Goal: Task Accomplishment & Management: Use online tool/utility

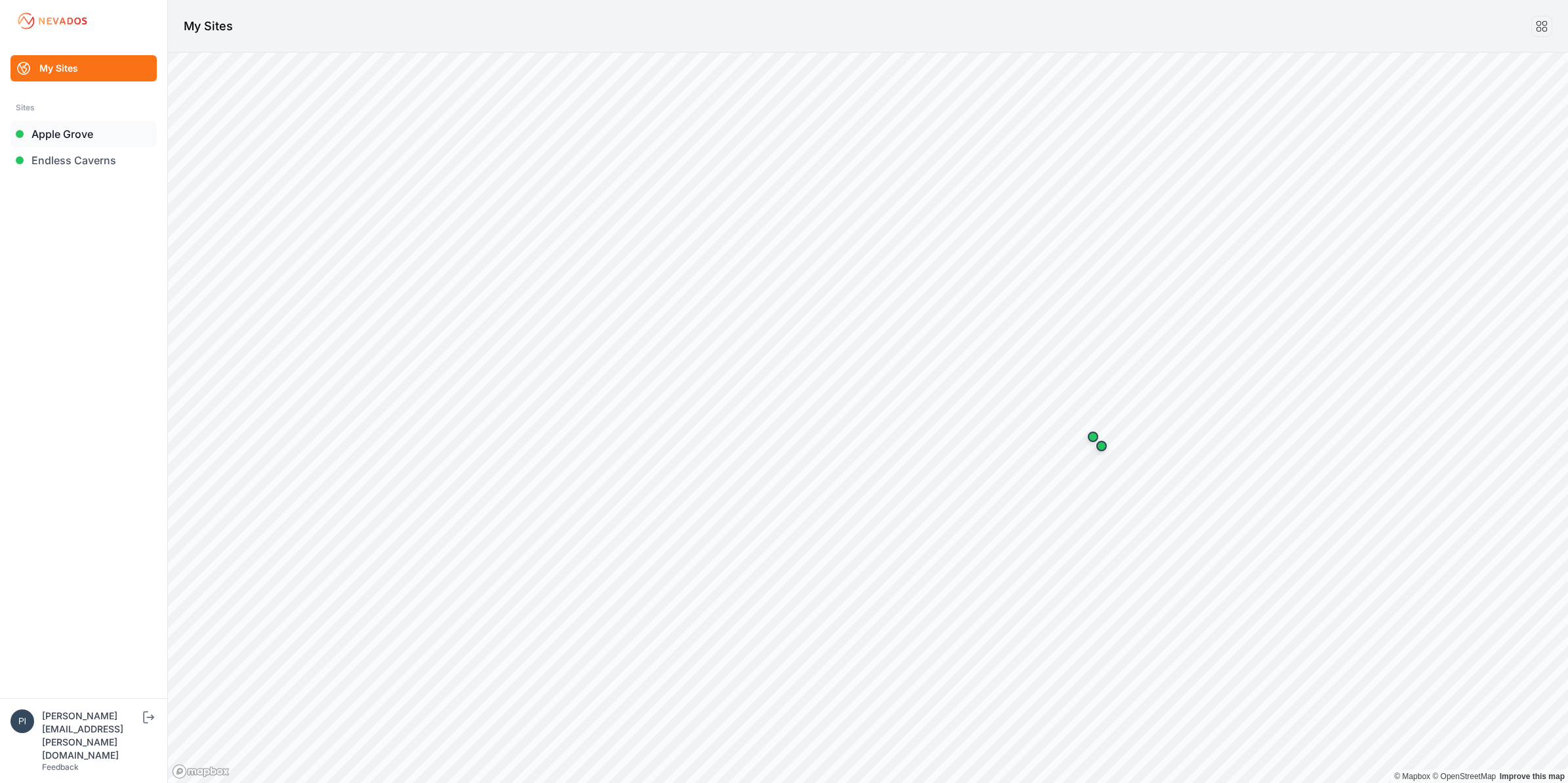
click at [67, 138] on link "Apple Grove" at bounding box center [84, 133] width 146 height 27
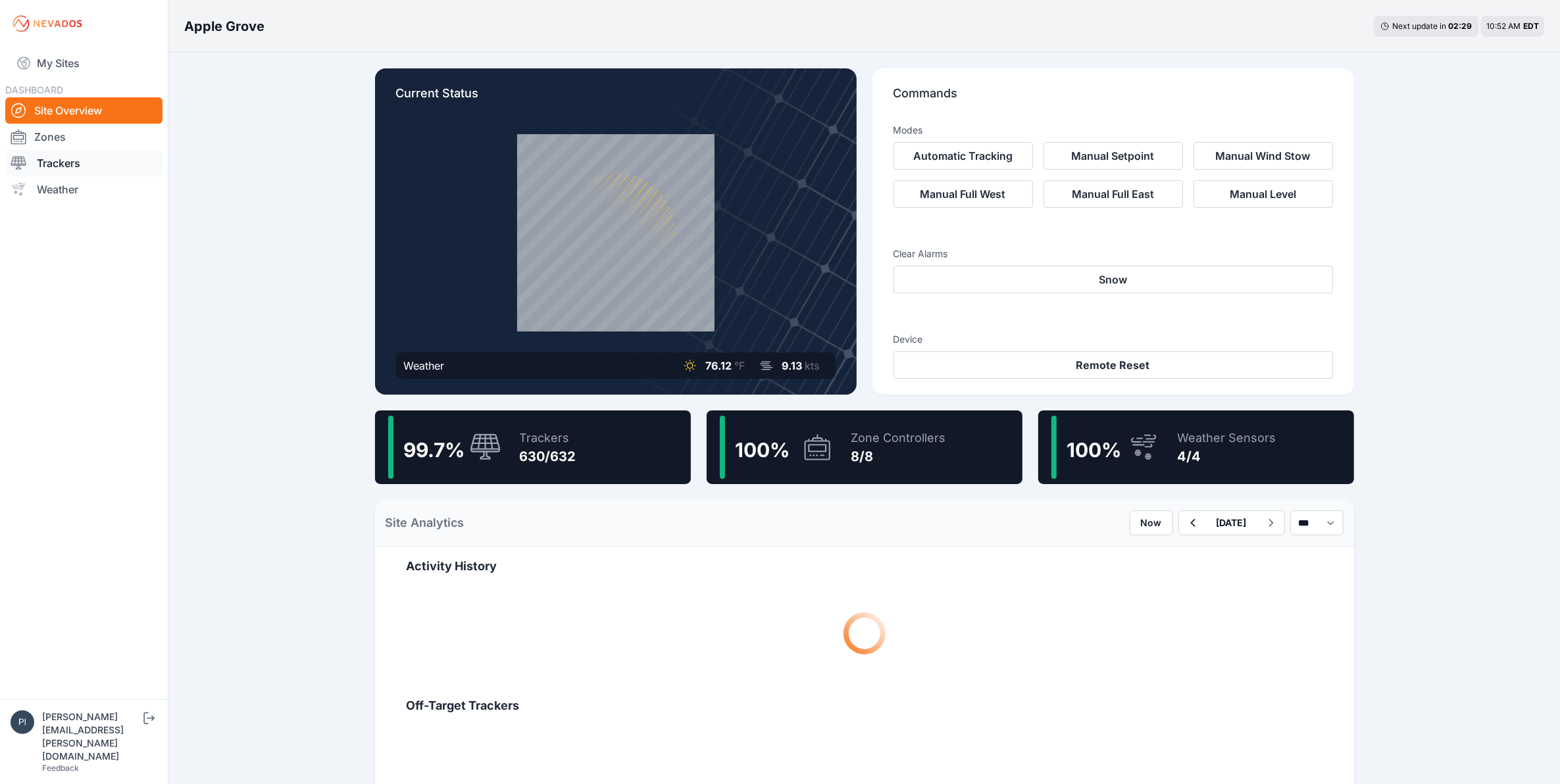
click at [74, 162] on link "Trackers" at bounding box center [83, 163] width 157 height 27
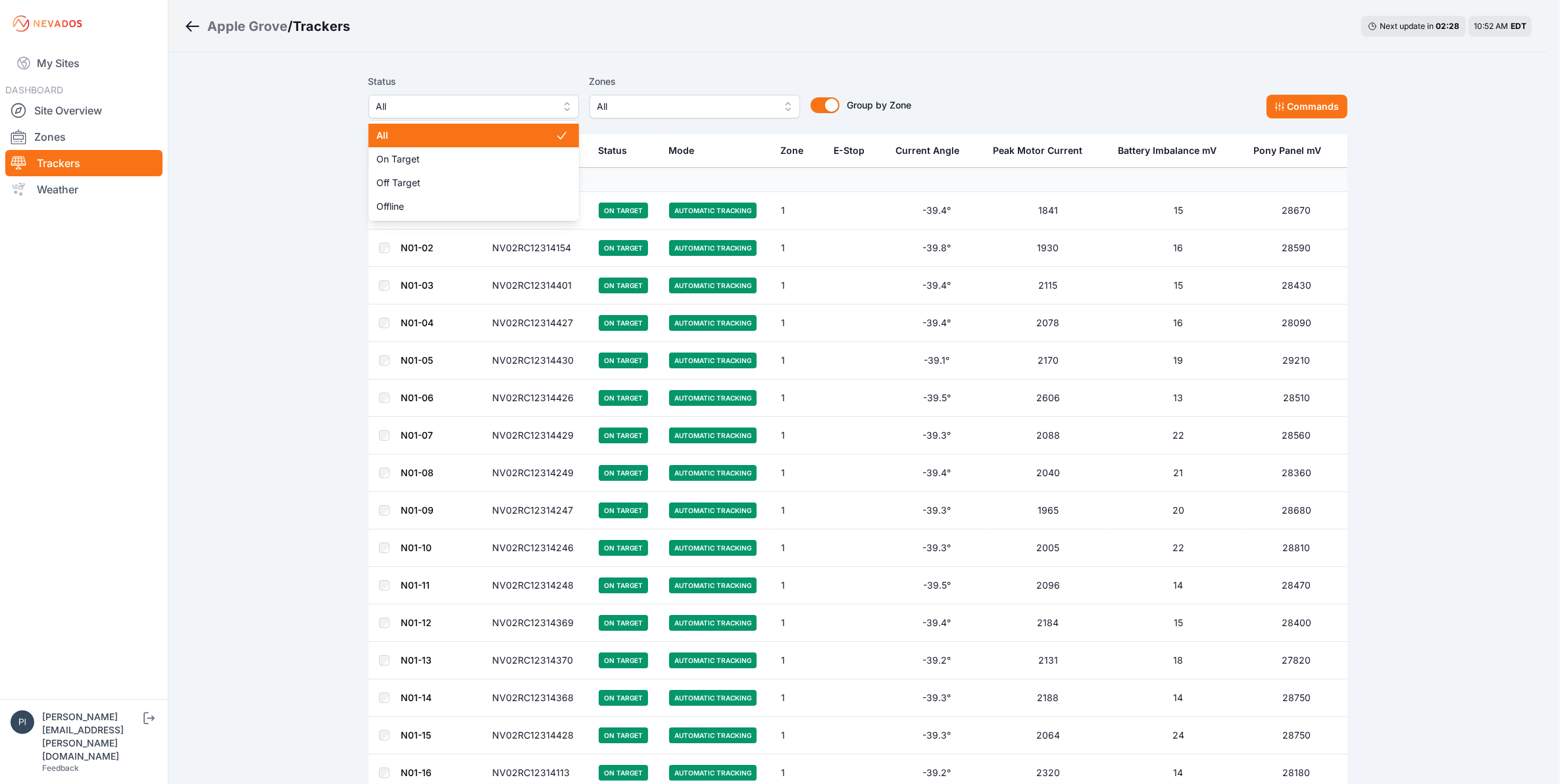
click at [431, 105] on span "All" at bounding box center [464, 107] width 176 height 16
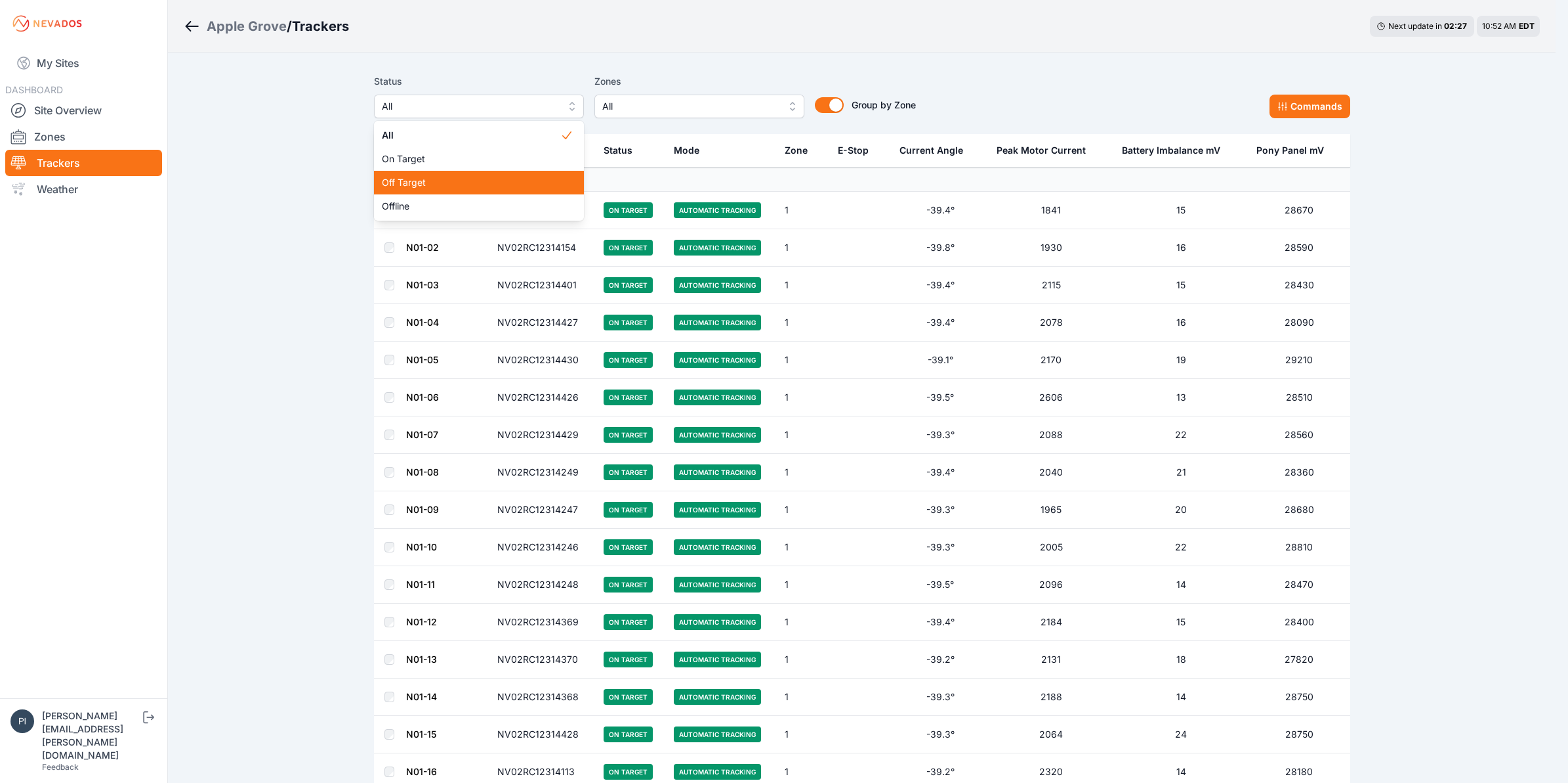
click at [440, 178] on span "Off Target" at bounding box center [471, 182] width 179 height 13
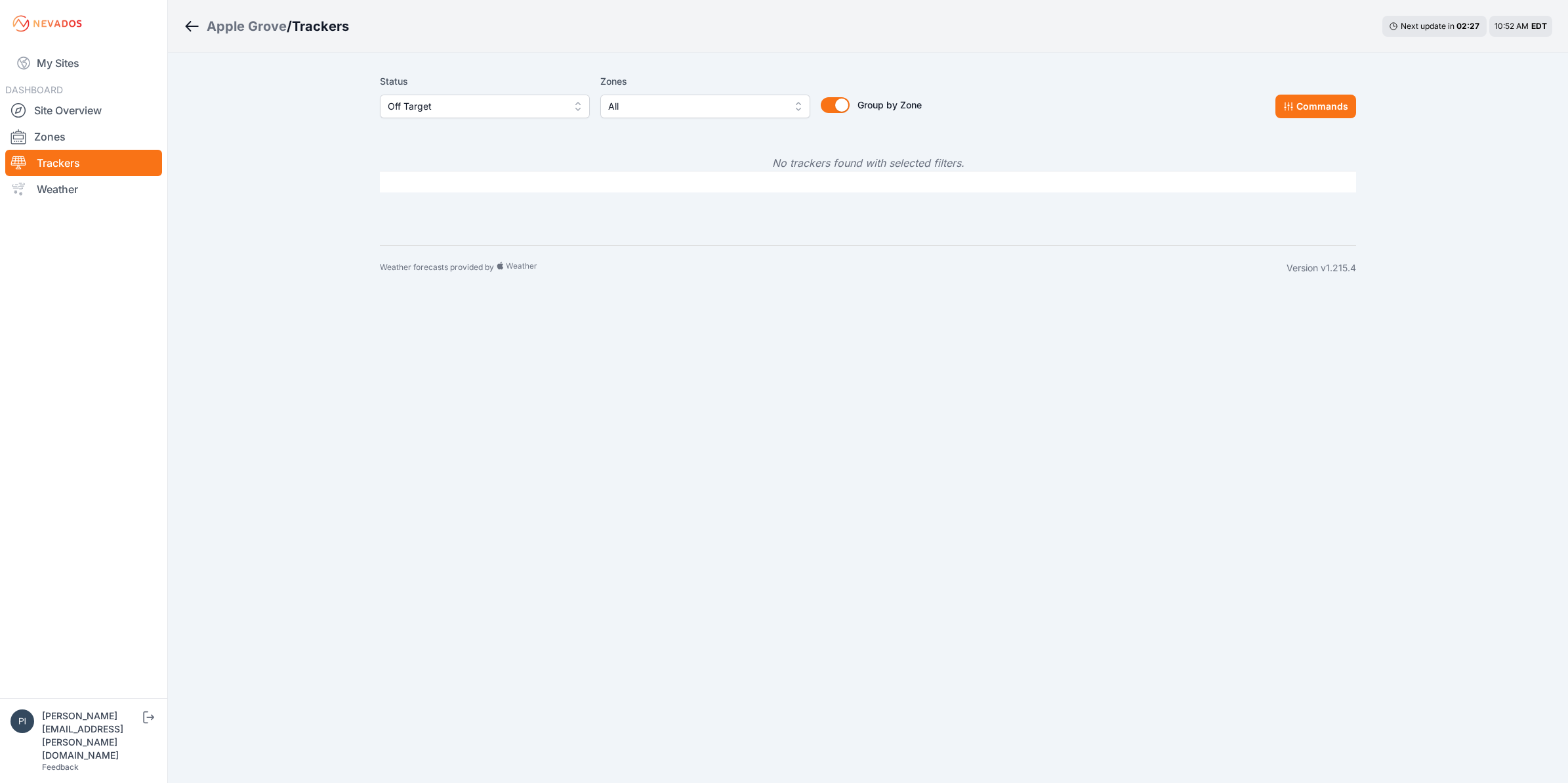
click at [442, 109] on span "Off Target" at bounding box center [476, 107] width 176 height 16
click at [430, 204] on span "Offline" at bounding box center [477, 205] width 179 height 13
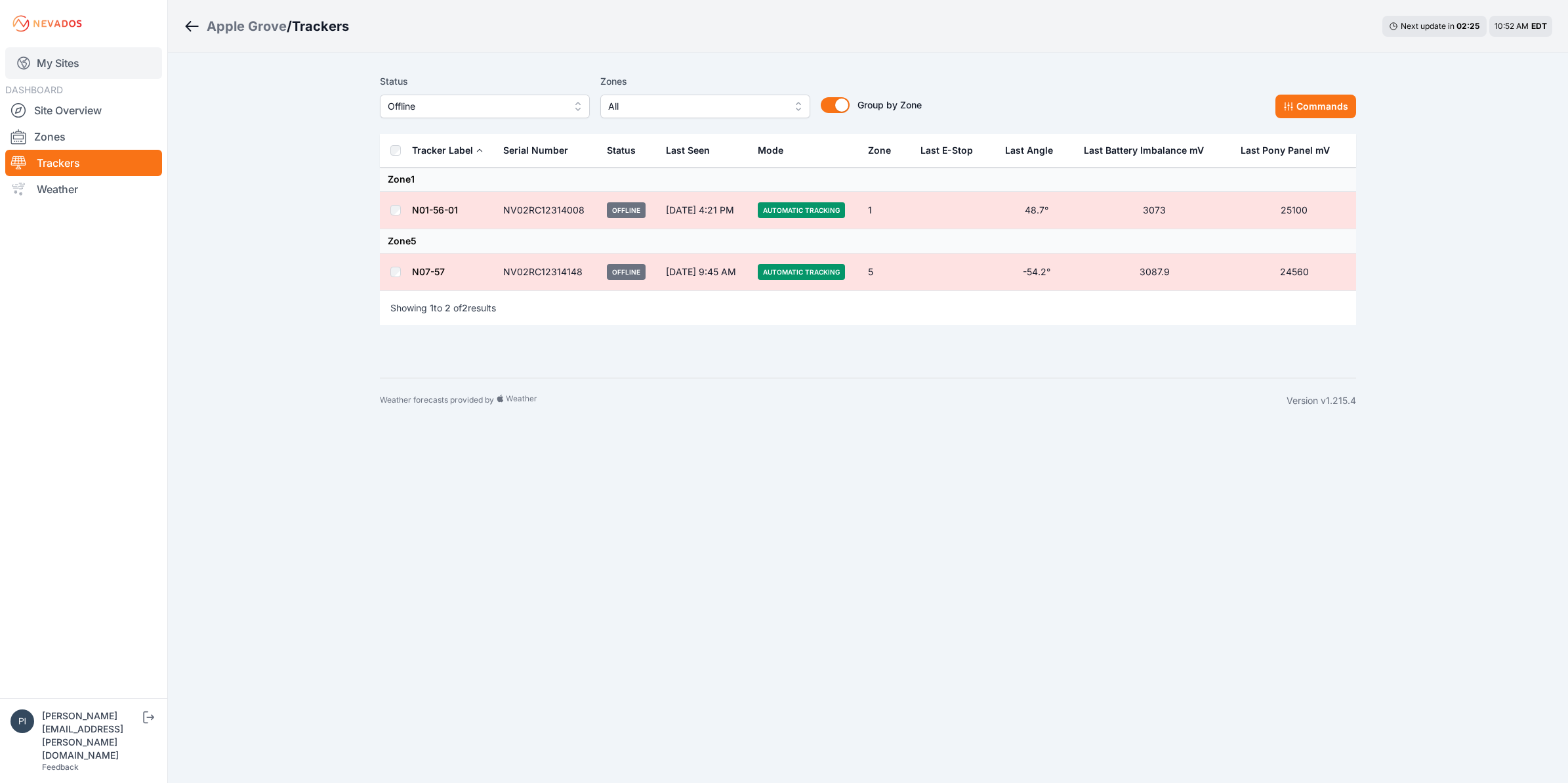
click at [86, 56] on link "My Sites" at bounding box center [83, 63] width 157 height 32
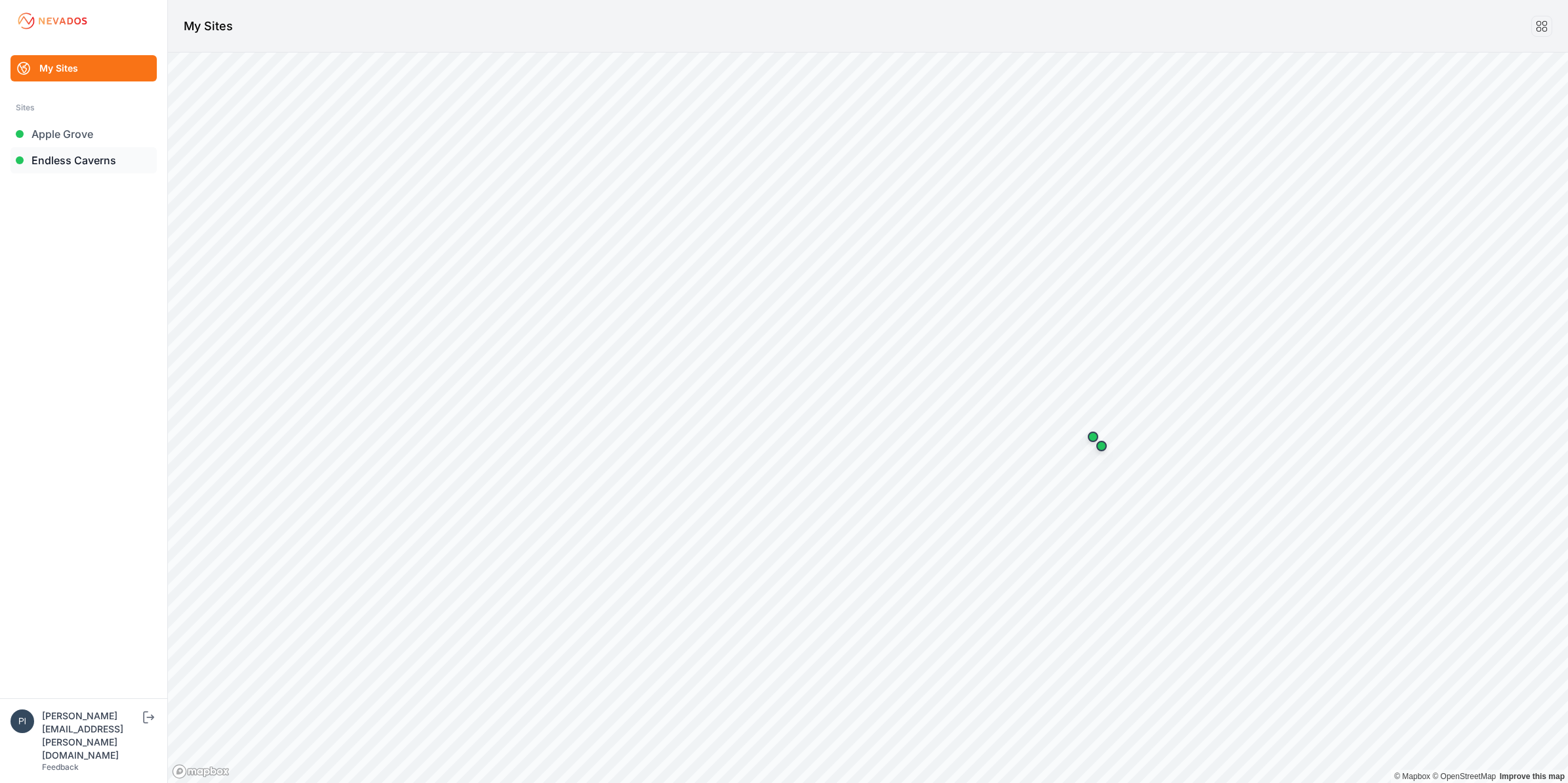
click at [103, 162] on link "Endless Caverns" at bounding box center [84, 160] width 146 height 27
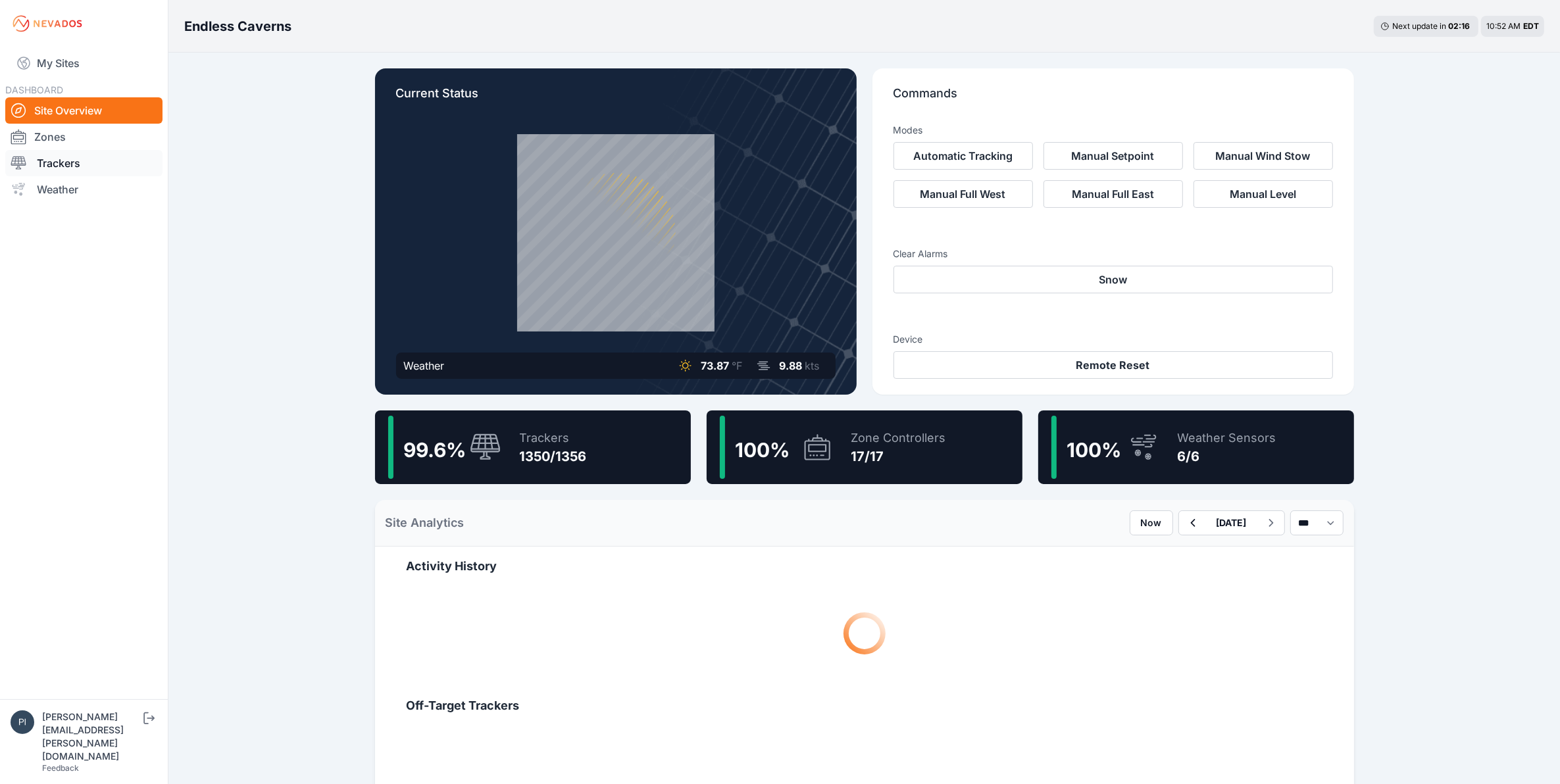
click at [110, 166] on link "Trackers" at bounding box center [83, 163] width 157 height 27
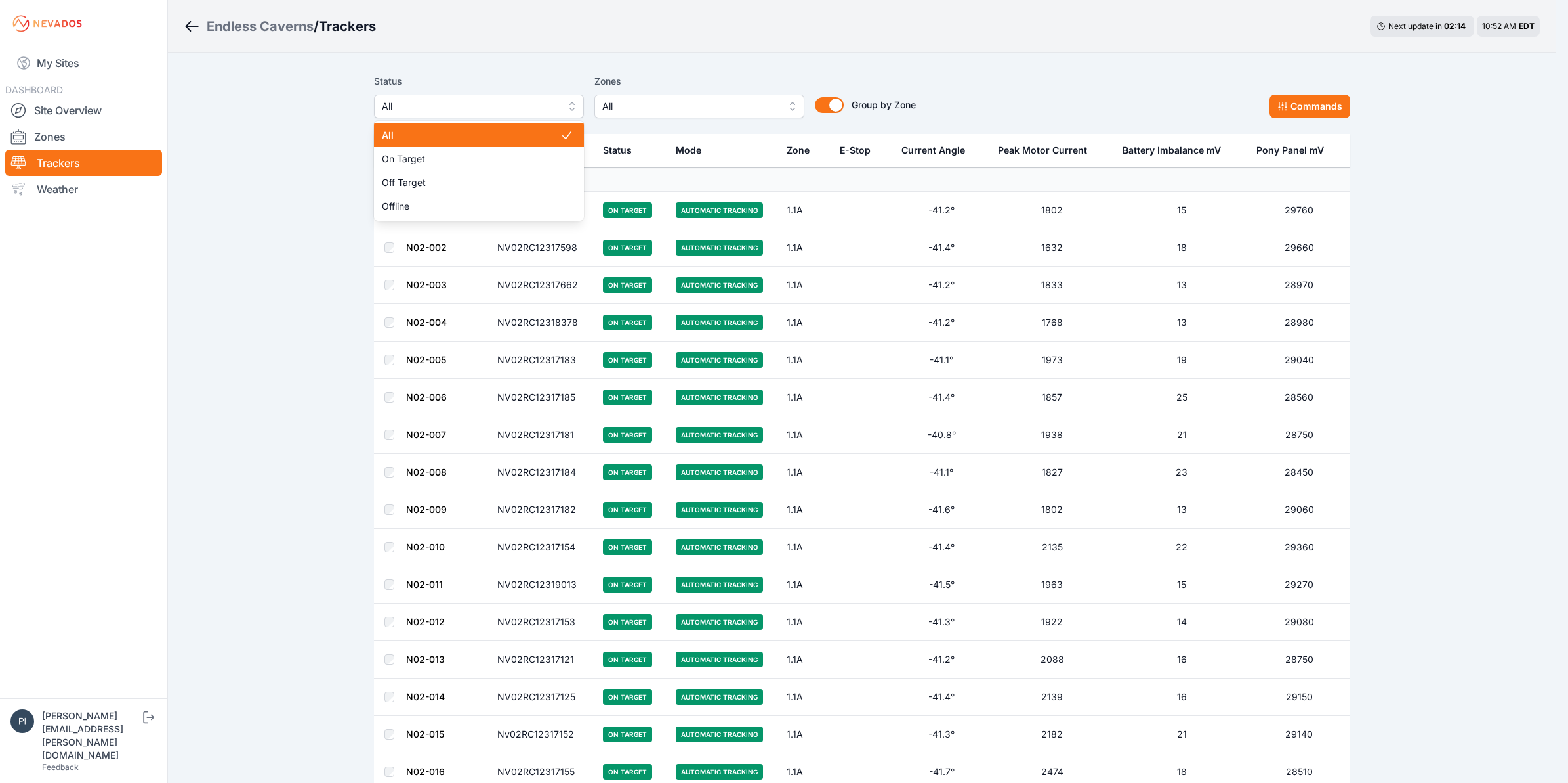
click at [422, 96] on button "All" at bounding box center [479, 107] width 210 height 24
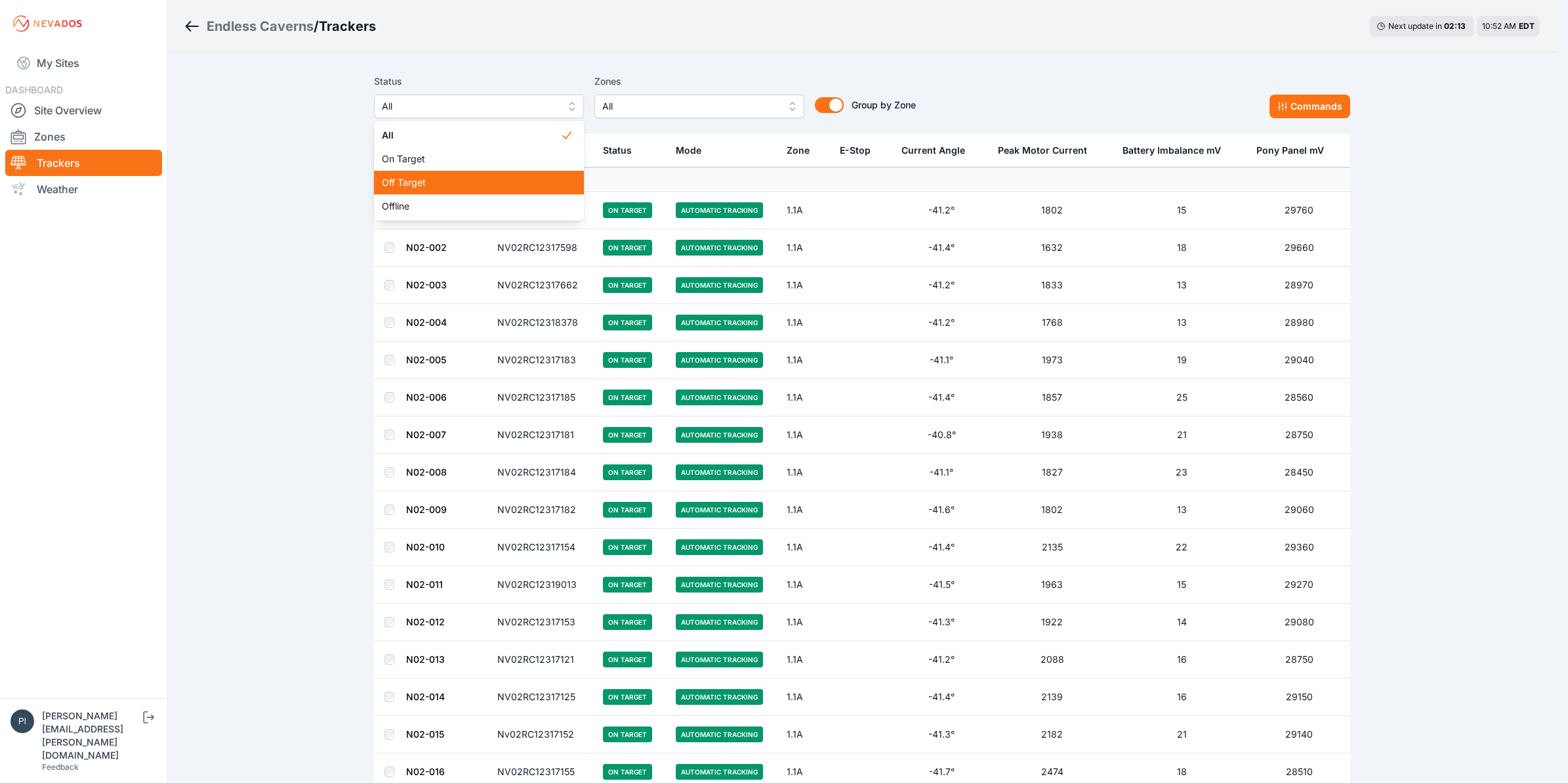
click at [418, 173] on div "Off Target" at bounding box center [479, 183] width 210 height 24
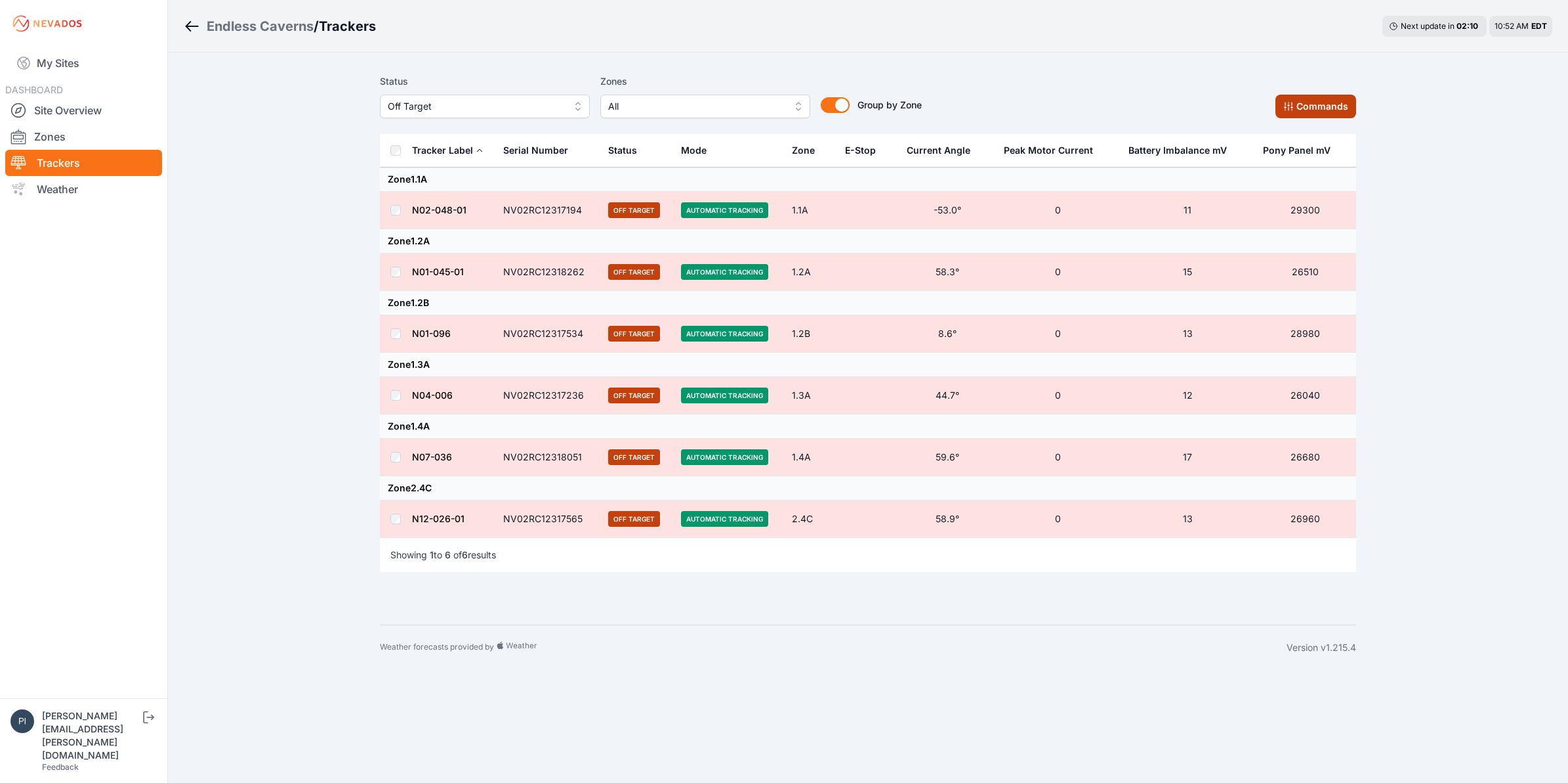
click at [1254, 112] on button "Commands" at bounding box center [1316, 107] width 81 height 24
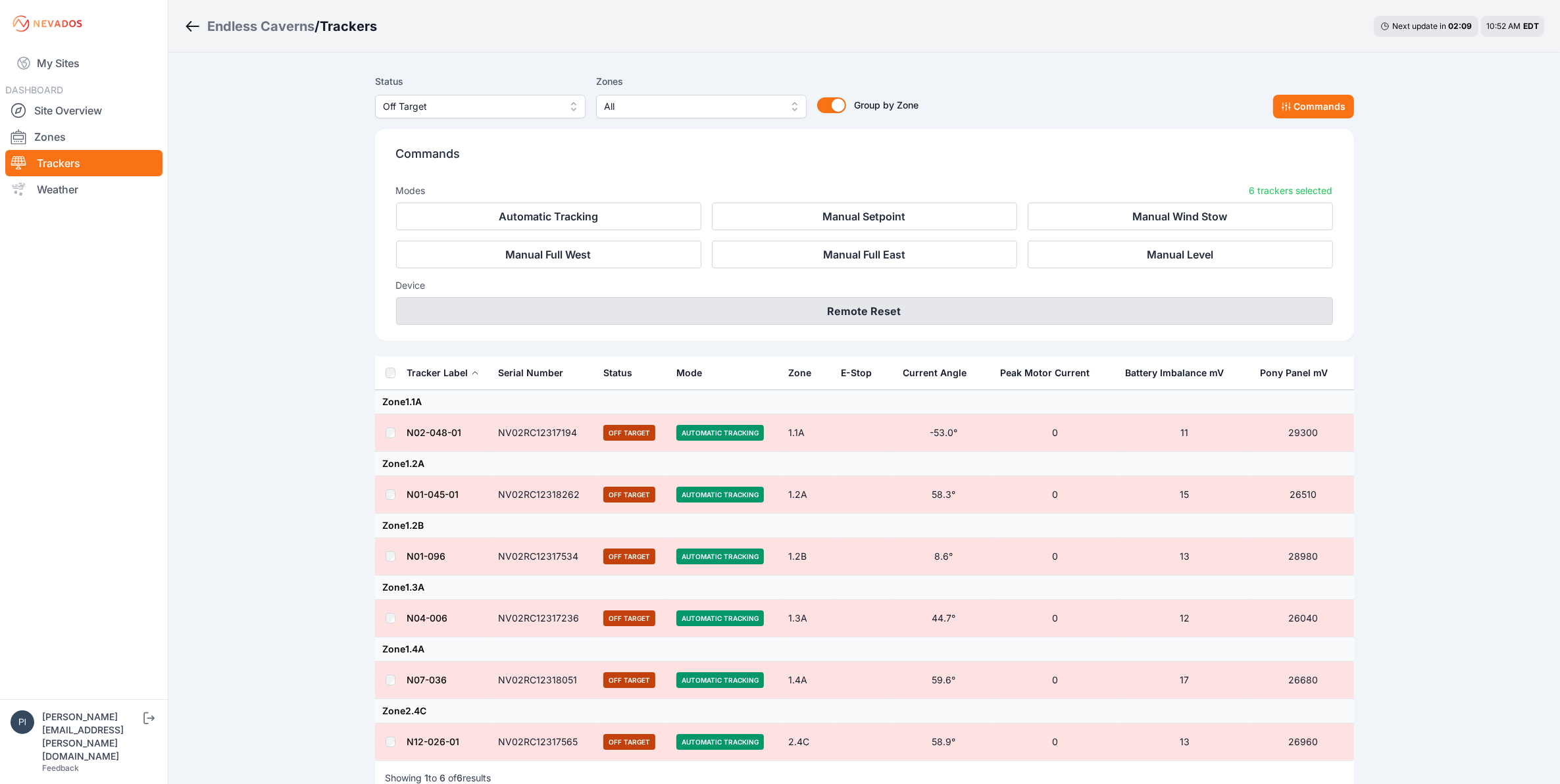
click at [896, 324] on button "Remote Reset" at bounding box center [864, 311] width 937 height 28
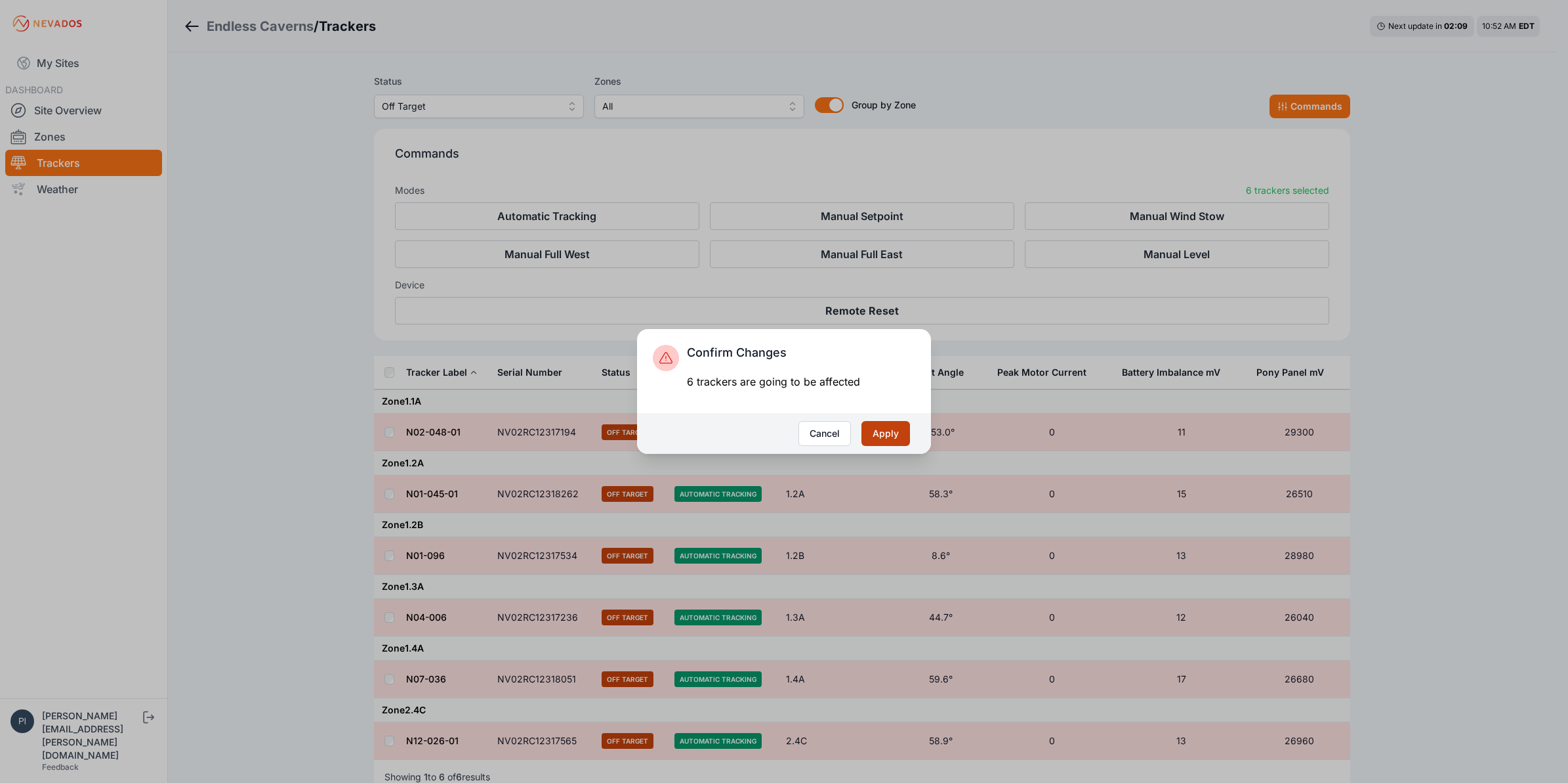
click at [884, 431] on button "Apply" at bounding box center [885, 432] width 48 height 25
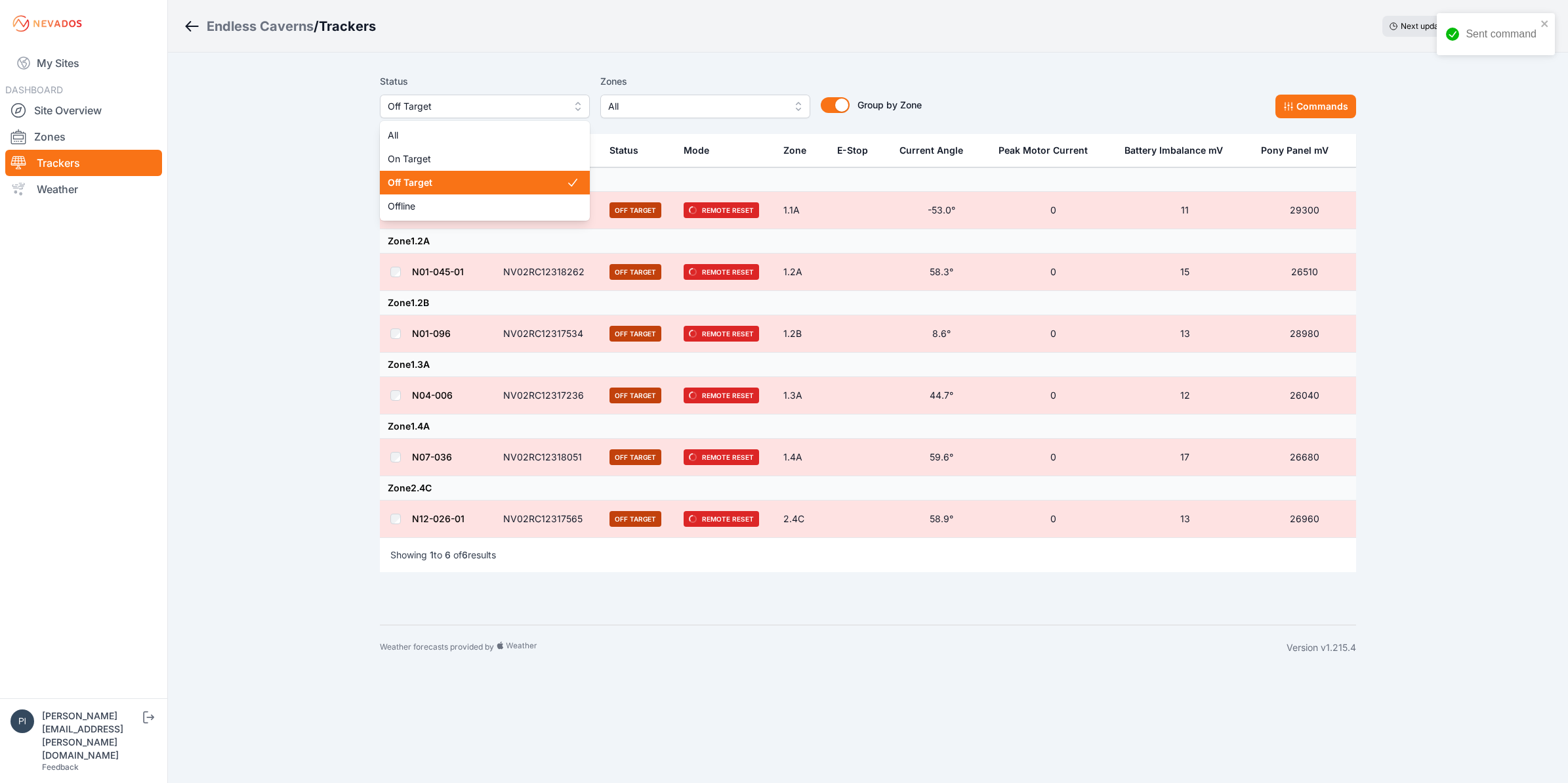
click at [427, 107] on span "Off Target" at bounding box center [476, 107] width 176 height 16
click at [427, 204] on span "Offline" at bounding box center [477, 205] width 179 height 13
